Goal: Information Seeking & Learning: Learn about a topic

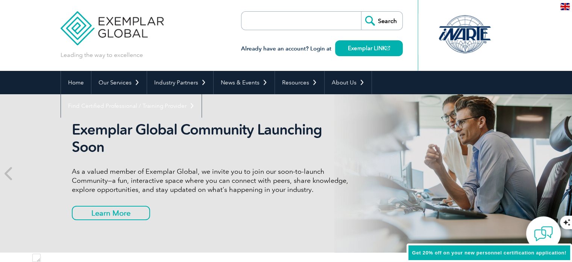
type input "ISO 19011"
click at [374, 42] on link "Exemplar LINK" at bounding box center [369, 48] width 68 height 16
click at [395, 20] on input "Search" at bounding box center [381, 21] width 41 height 18
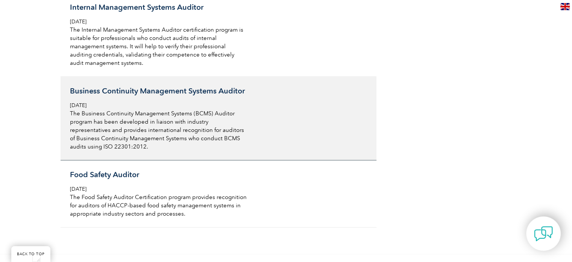
scroll to position [1618, 0]
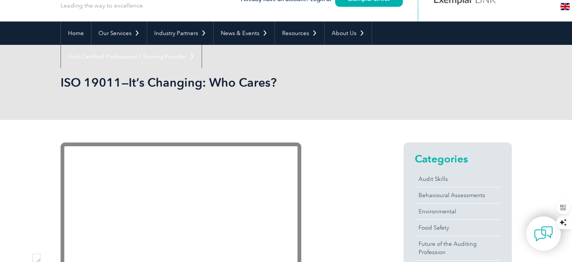
scroll to position [38, 0]
